Goal: Transaction & Acquisition: Book appointment/travel/reservation

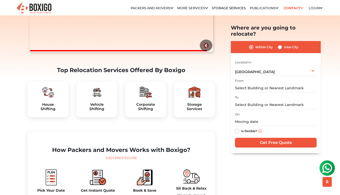
scroll to position [123, 0]
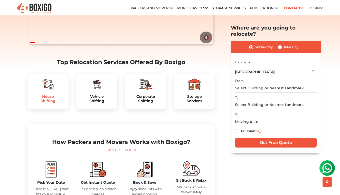
click at [45, 103] on h5 "House Shifting" at bounding box center [48, 98] width 33 height 9
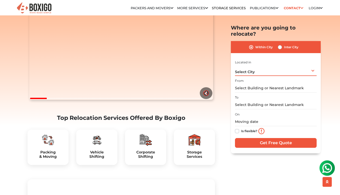
click at [244, 70] on span "Select City" at bounding box center [245, 72] width 20 height 5
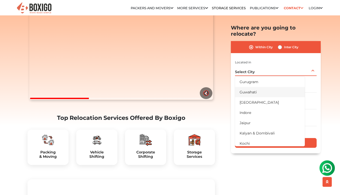
scroll to position [104, 0]
click at [246, 95] on li "[GEOGRAPHIC_DATA]" at bounding box center [270, 100] width 70 height 10
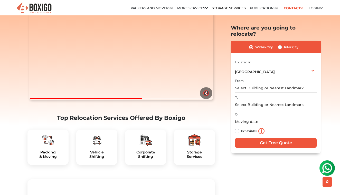
click at [284, 44] on label "Inter City" at bounding box center [291, 47] width 14 height 6
click at [279, 44] on input "Inter City" at bounding box center [280, 46] width 4 height 5
radio input "true"
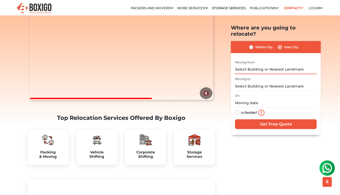
click at [258, 65] on input "text" at bounding box center [276, 69] width 82 height 9
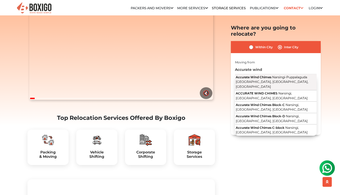
click at [261, 75] on span "Narsingi-Puppalaguda [GEOGRAPHIC_DATA], [GEOGRAPHIC_DATA], [GEOGRAPHIC_DATA]" at bounding box center [271, 81] width 73 height 13
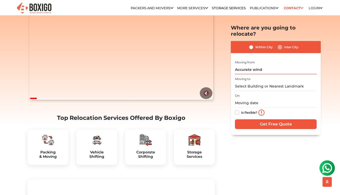
type input "Accurate Wind Chimes, Narsingi-[GEOGRAPHIC_DATA], [GEOGRAPHIC_DATA], [GEOGRAPHI…"
click at [252, 82] on input "text" at bounding box center [276, 86] width 82 height 9
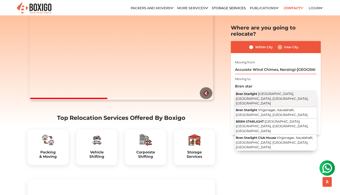
click at [258, 92] on span "[GEOGRAPHIC_DATA], [GEOGRAPHIC_DATA], [GEOGRAPHIC_DATA], [GEOGRAPHIC_DATA]" at bounding box center [271, 98] width 73 height 13
type input "Bren Starlight, [GEOGRAPHIC_DATA], [GEOGRAPHIC_DATA], [GEOGRAPHIC_DATA], [GEOGR…"
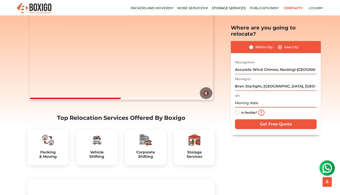
click at [248, 98] on input "text" at bounding box center [276, 102] width 82 height 9
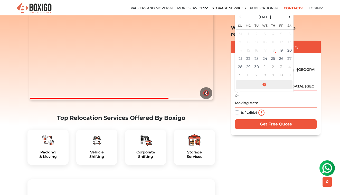
click at [265, 80] on span at bounding box center [264, 84] width 56 height 9
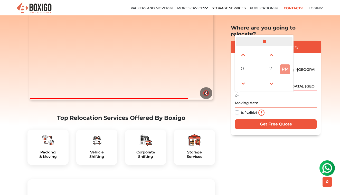
click at [264, 37] on span at bounding box center [264, 41] width 56 height 9
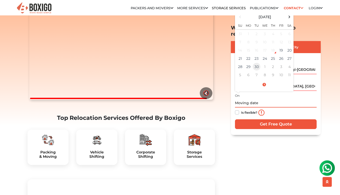
click at [257, 63] on td "30" at bounding box center [256, 67] width 8 height 8
type input "[DATE] 12:00 AM"
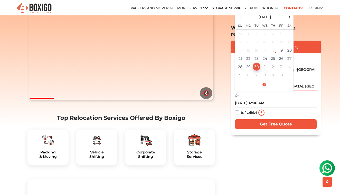
click at [280, 108] on div "Is flexible?" at bounding box center [276, 112] width 82 height 10
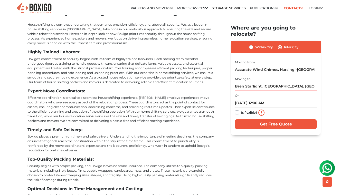
scroll to position [1447, 0]
